Goal: Information Seeking & Learning: Understand process/instructions

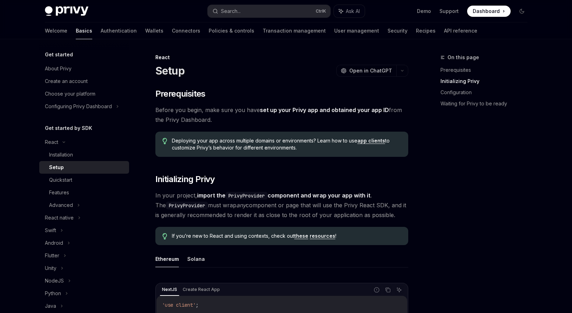
scroll to position [220, 0]
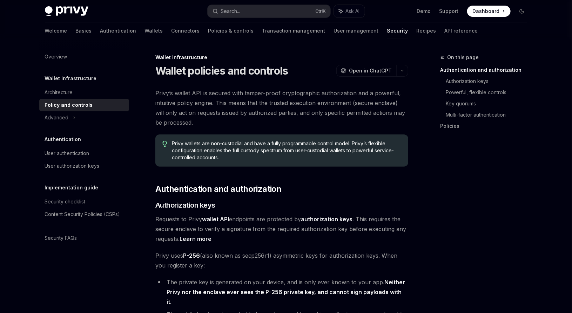
click at [145, 32] on link "Wallets" at bounding box center [154, 30] width 18 height 17
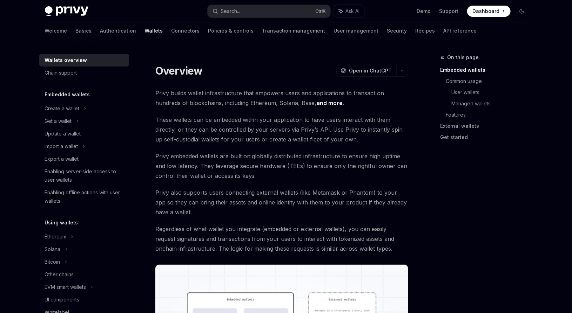
click at [74, 120] on div "Get a wallet" at bounding box center [84, 121] width 90 height 13
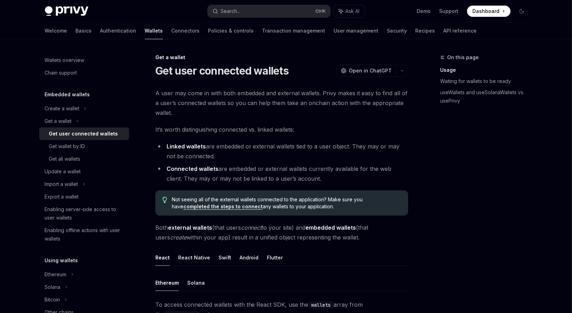
click at [75, 109] on div "Create a wallet" at bounding box center [62, 108] width 35 height 8
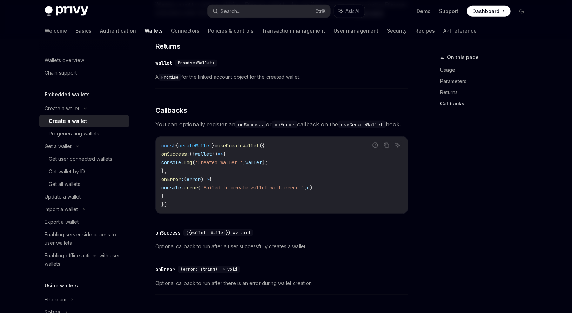
scroll to position [522, 0]
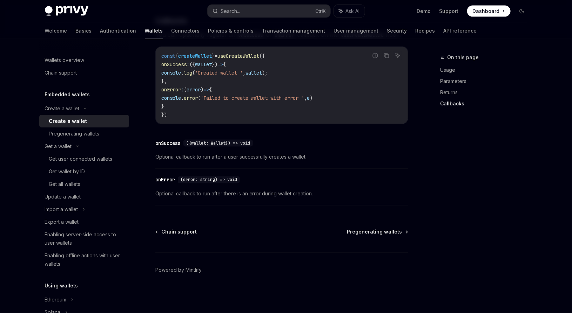
click at [102, 135] on div "Pregenerating wallets" at bounding box center [87, 134] width 76 height 8
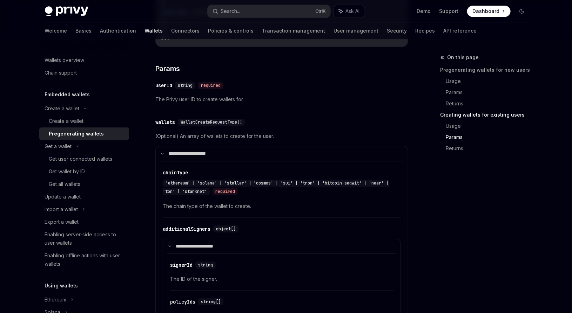
scroll to position [1064, 0]
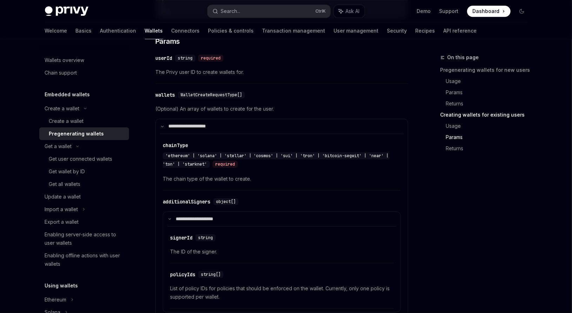
click at [96, 157] on div "Get user connected wallets" at bounding box center [80, 159] width 63 height 8
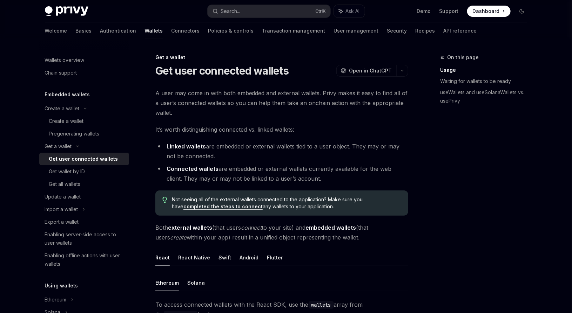
click at [322, 192] on div "Not seeing all of the external wallets connected to the application? Make sure …" at bounding box center [281, 203] width 253 height 25
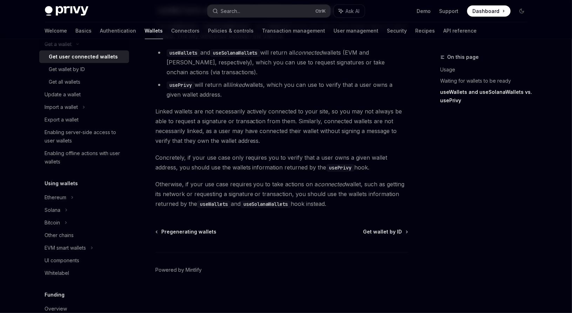
scroll to position [103, 0]
click at [69, 118] on div "Export a wallet" at bounding box center [62, 119] width 34 height 8
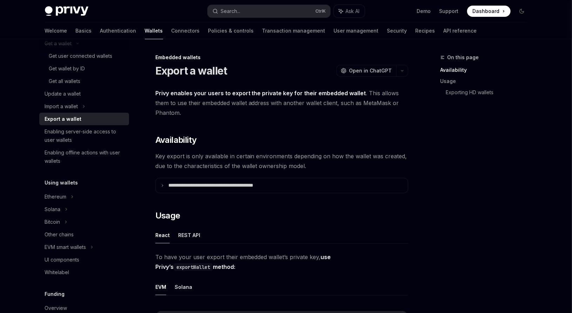
click at [71, 108] on div "Import a wallet" at bounding box center [61, 106] width 33 height 8
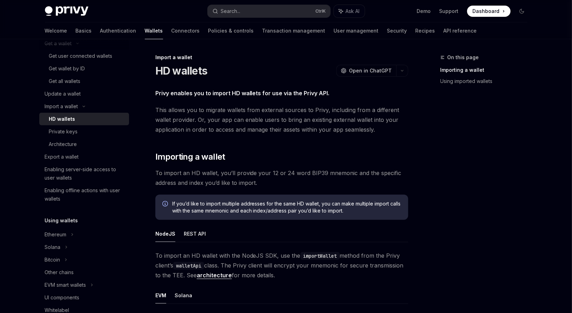
click at [73, 96] on div "Update a wallet" at bounding box center [63, 94] width 36 height 8
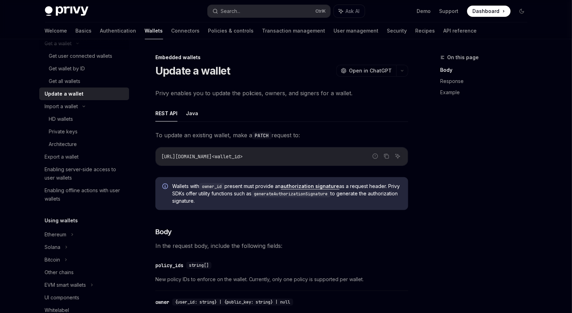
click at [73, 96] on div "Update a wallet" at bounding box center [64, 94] width 39 height 8
type textarea "*"
click at [298, 154] on code "https://api.privy.io/v1/wallets/<wallet_id>" at bounding box center [281, 157] width 241 height 8
click at [369, 69] on span "Open in ChatGPT" at bounding box center [370, 70] width 43 height 7
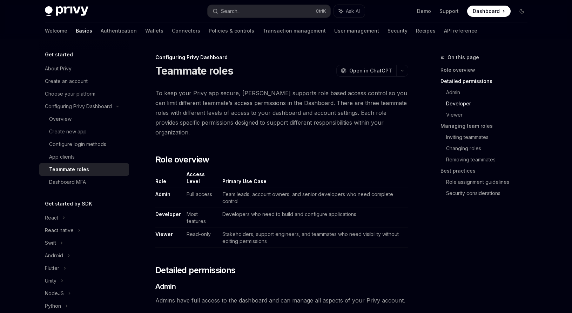
scroll to position [458, 0]
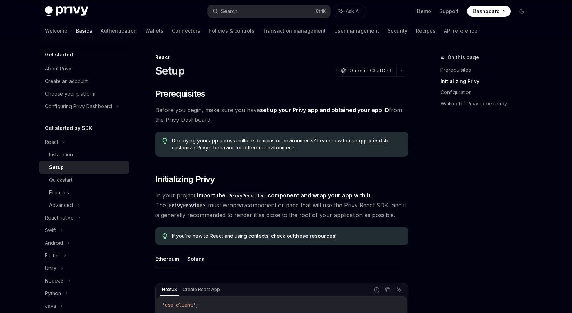
scroll to position [220, 0]
